Goal: Use online tool/utility: Utilize a website feature to perform a specific function

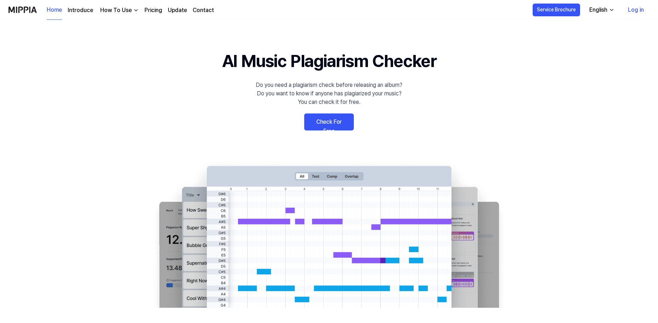
click at [315, 121] on link "Check For Free" at bounding box center [329, 121] width 50 height 17
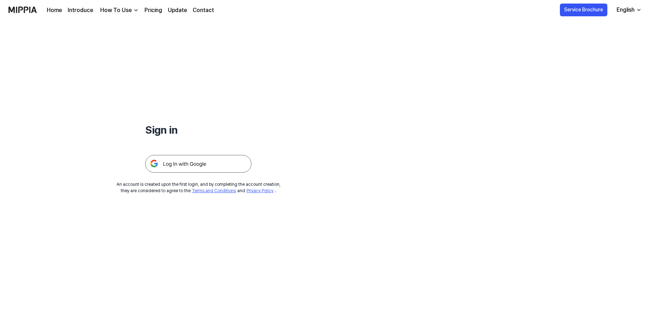
click at [196, 163] on img at bounding box center [198, 164] width 106 height 18
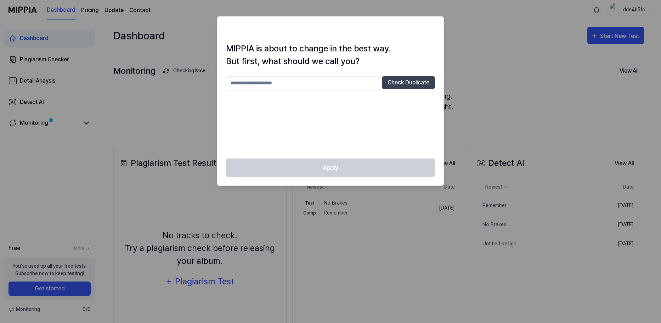
click at [315, 85] on input "text" at bounding box center [302, 83] width 153 height 14
type input "****"
click at [390, 86] on button "Check Duplicate" at bounding box center [408, 82] width 53 height 13
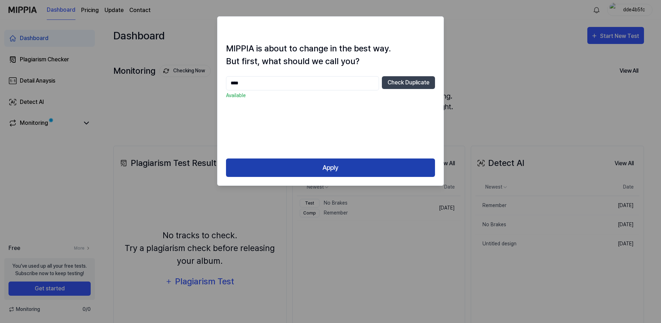
click at [340, 170] on button "Apply" at bounding box center [330, 167] width 209 height 19
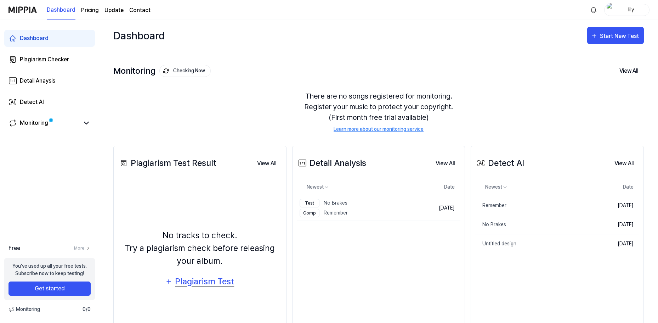
click at [177, 283] on div "Plagiarism Test" at bounding box center [205, 281] width 60 height 13
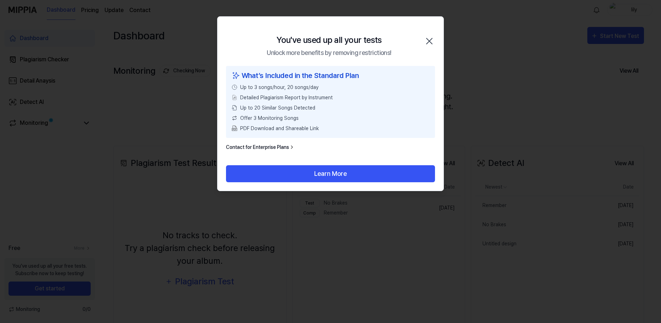
click at [429, 38] on icon "button" at bounding box center [429, 40] width 11 height 11
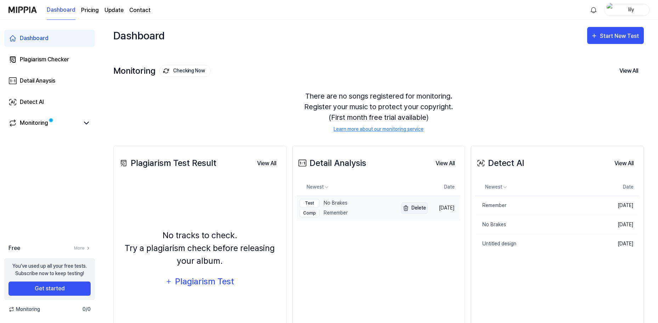
click at [402, 207] on img "button" at bounding box center [406, 208] width 9 height 9
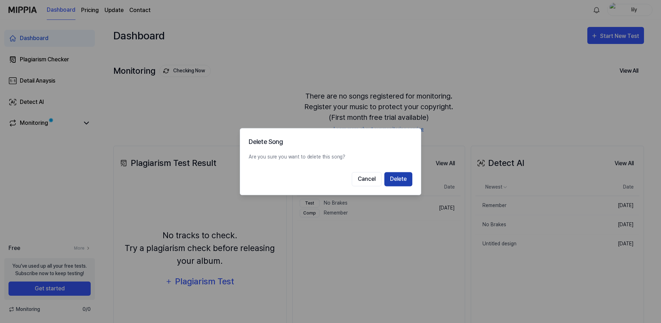
click at [398, 179] on button "Delete" at bounding box center [398, 179] width 28 height 14
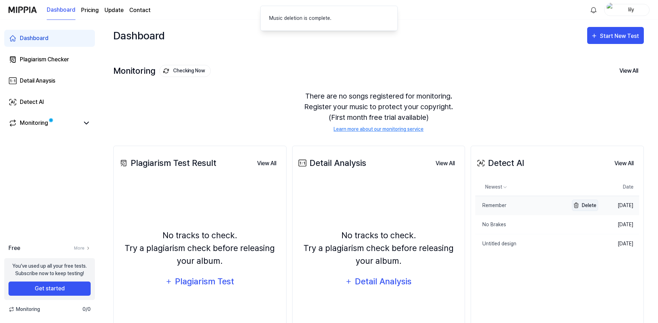
click at [584, 208] on button "Delete" at bounding box center [585, 204] width 26 height 11
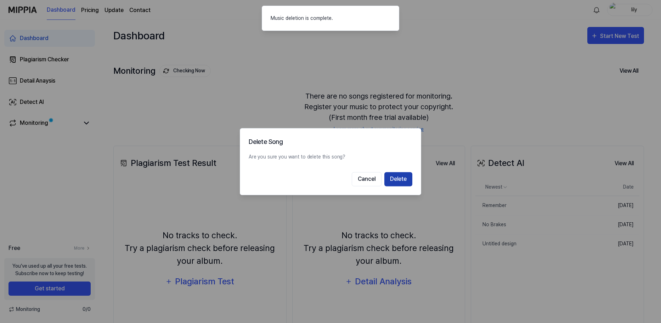
click at [407, 179] on button "Delete" at bounding box center [398, 179] width 28 height 14
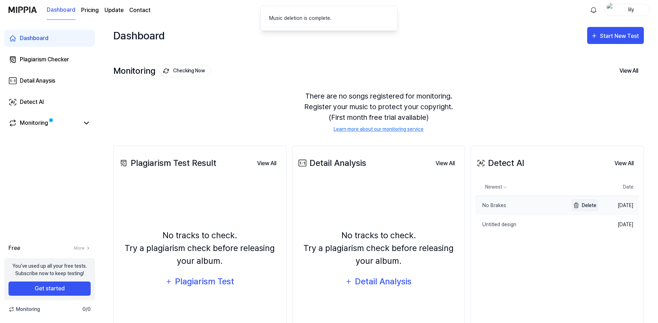
click at [584, 204] on button "Delete" at bounding box center [585, 204] width 26 height 11
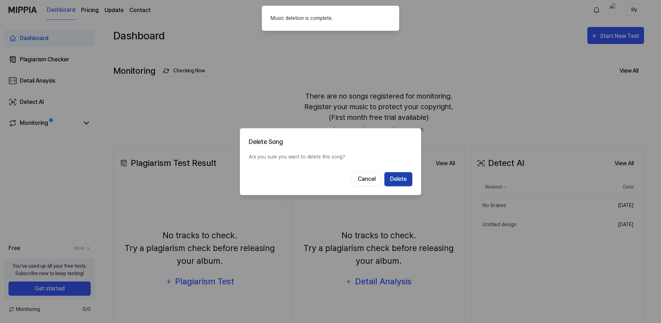
click at [407, 183] on button "Delete" at bounding box center [398, 179] width 28 height 14
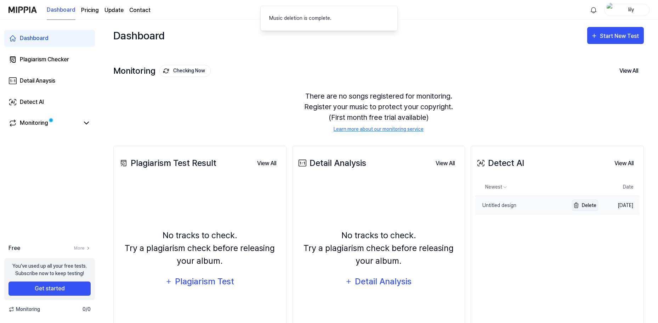
click at [583, 207] on button "Delete" at bounding box center [585, 204] width 26 height 11
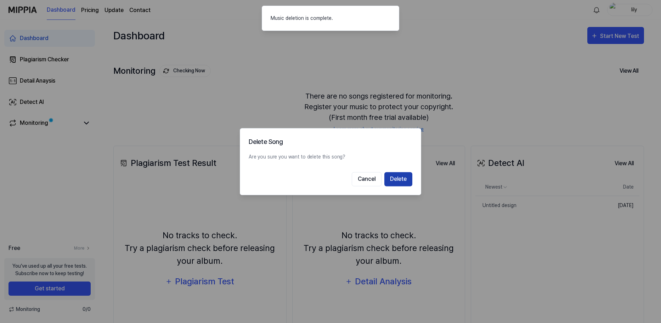
click at [399, 178] on button "Delete" at bounding box center [398, 179] width 28 height 14
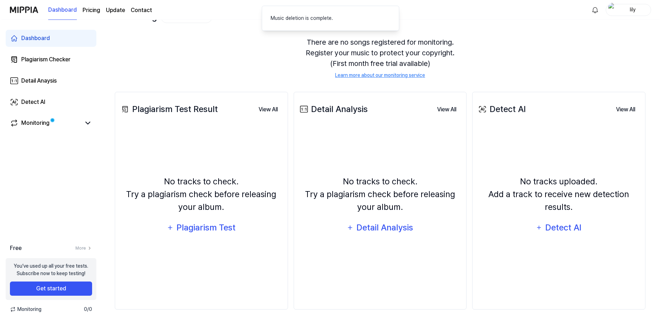
scroll to position [55, 0]
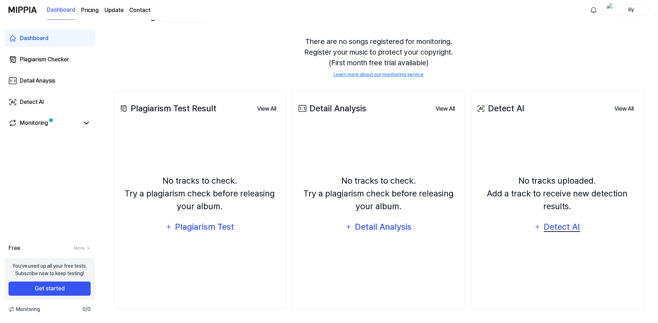
click at [549, 230] on div "Detect AI" at bounding box center [562, 226] width 38 height 13
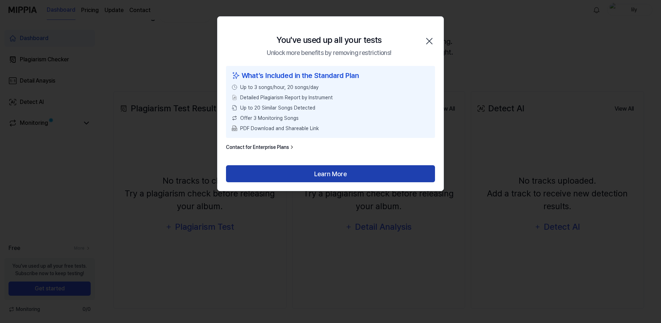
click at [347, 170] on button "Learn More" at bounding box center [330, 173] width 209 height 17
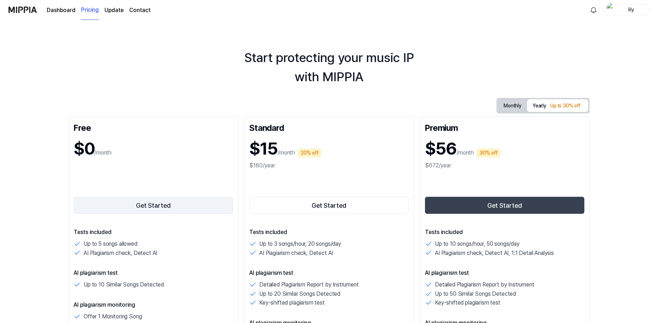
click at [176, 203] on button "Get Started" at bounding box center [153, 205] width 159 height 17
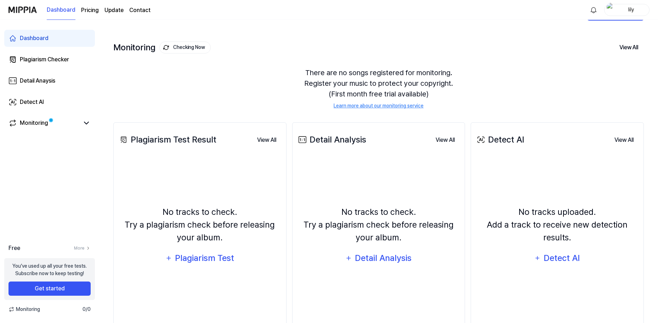
scroll to position [19, 0]
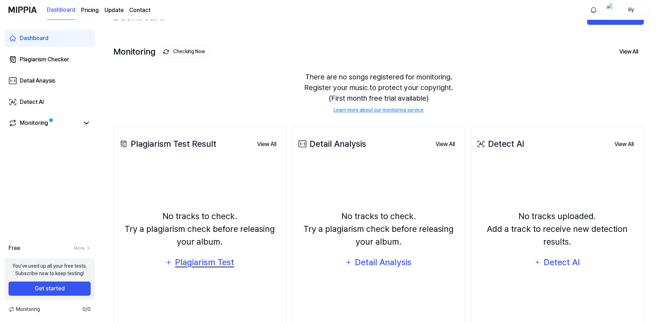
click at [187, 265] on div "Plagiarism Test" at bounding box center [205, 261] width 60 height 13
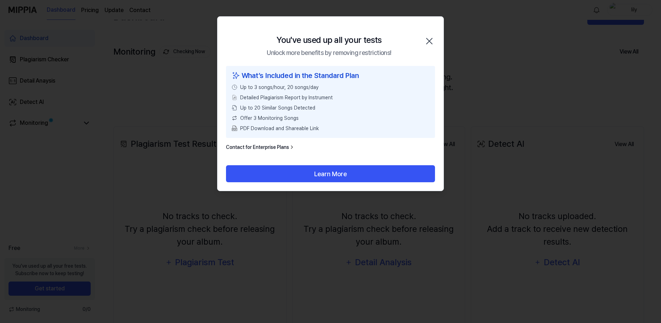
click at [429, 41] on icon "button" at bounding box center [429, 41] width 6 height 6
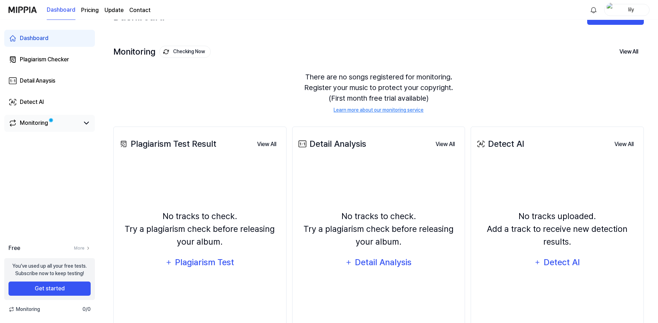
click at [50, 126] on link "Monitoring" at bounding box center [44, 123] width 71 height 9
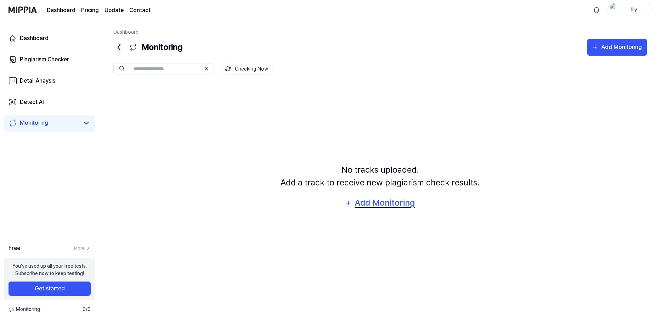
click at [368, 198] on div "Add Monitoring" at bounding box center [384, 202] width 61 height 13
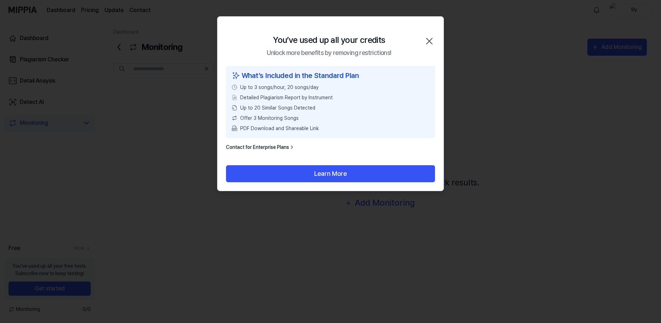
click at [430, 40] on icon "button" at bounding box center [429, 41] width 6 height 6
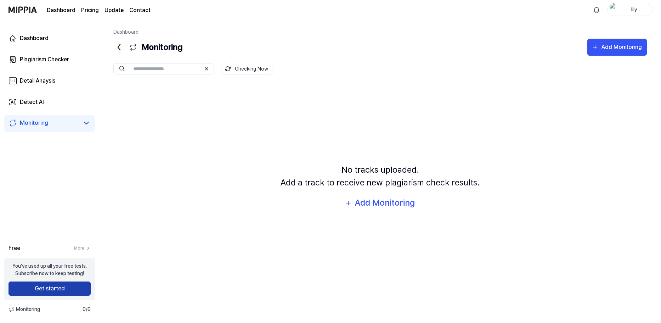
click at [63, 292] on button "Get started" at bounding box center [50, 288] width 82 height 14
